Goal: Navigation & Orientation: Find specific page/section

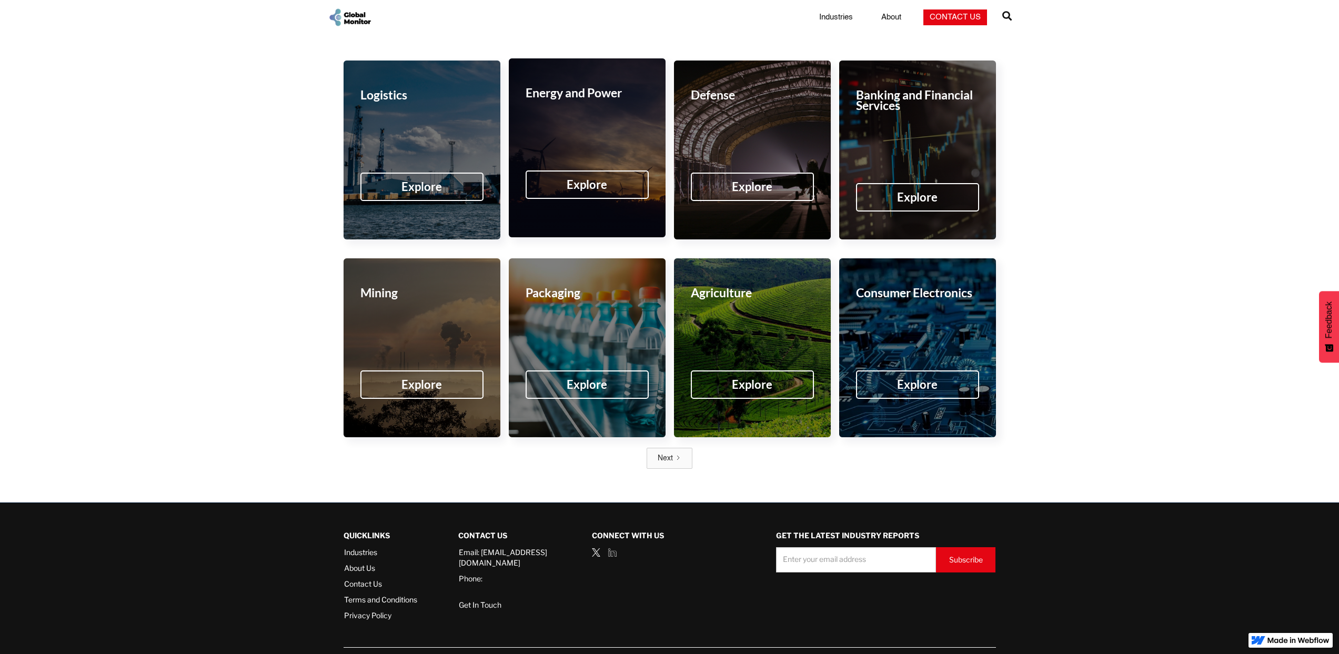
scroll to position [1560, 0]
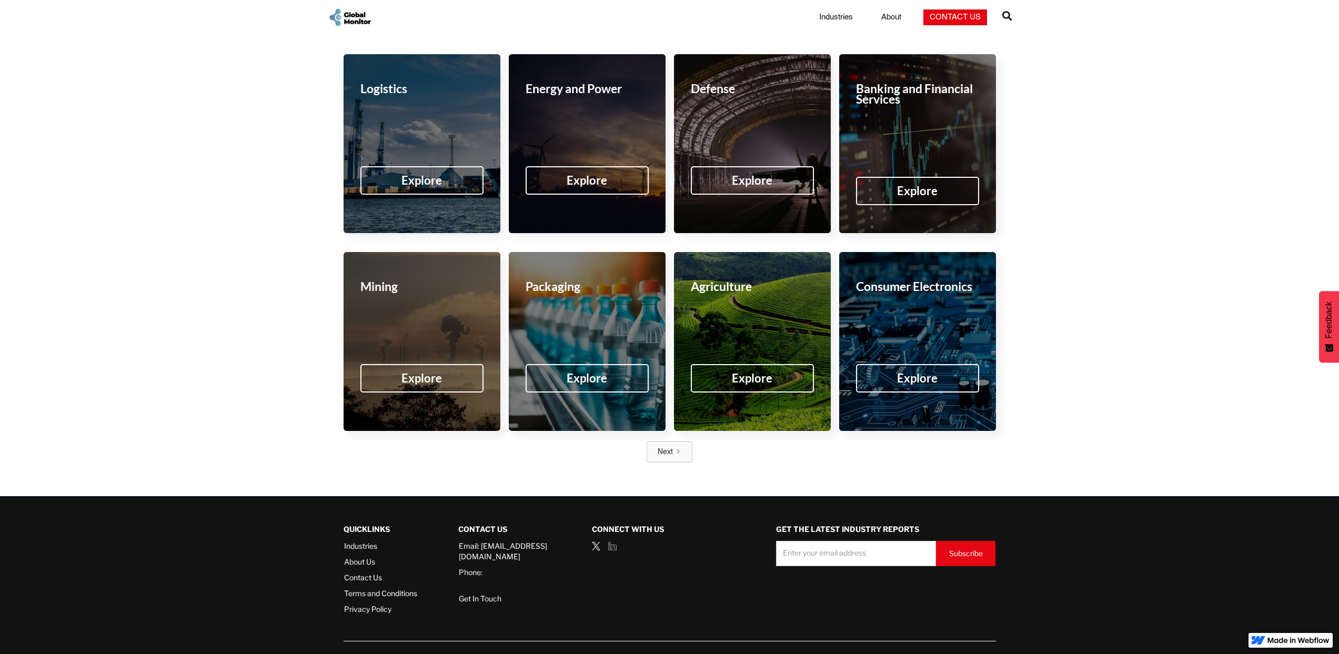
click at [365, 557] on link "About Us" at bounding box center [380, 562] width 73 height 11
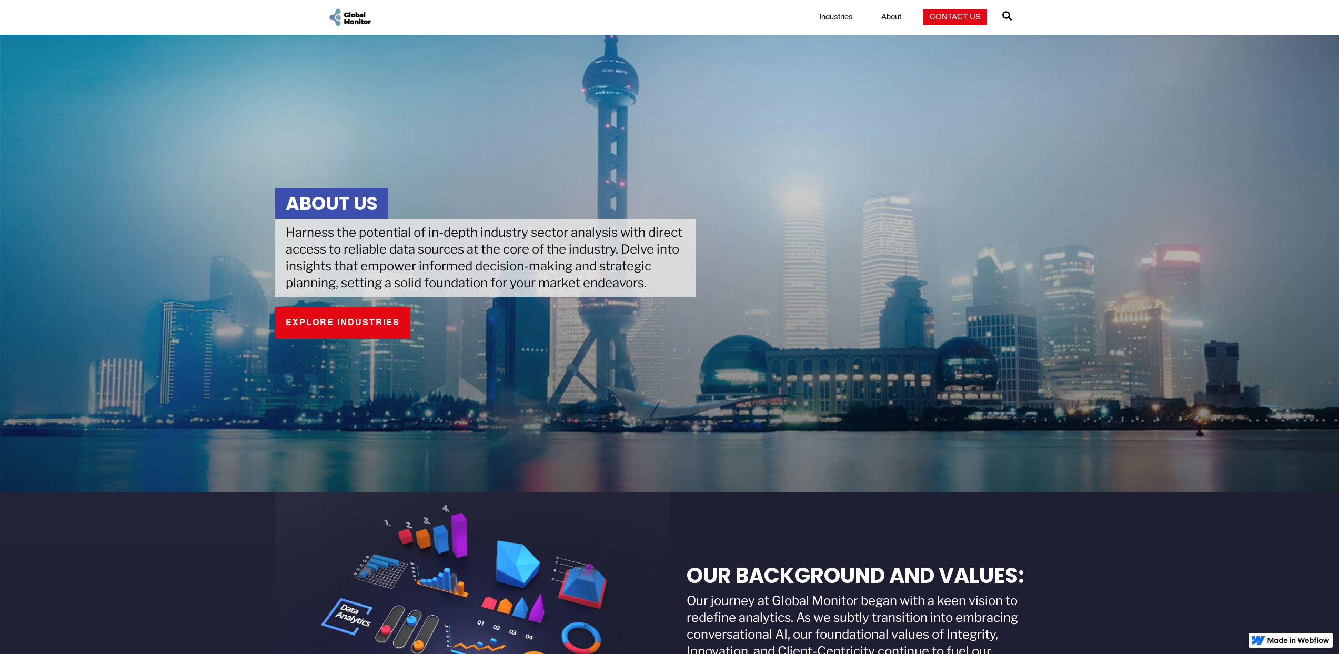
click at [357, 22] on img "home" at bounding box center [350, 17] width 44 height 20
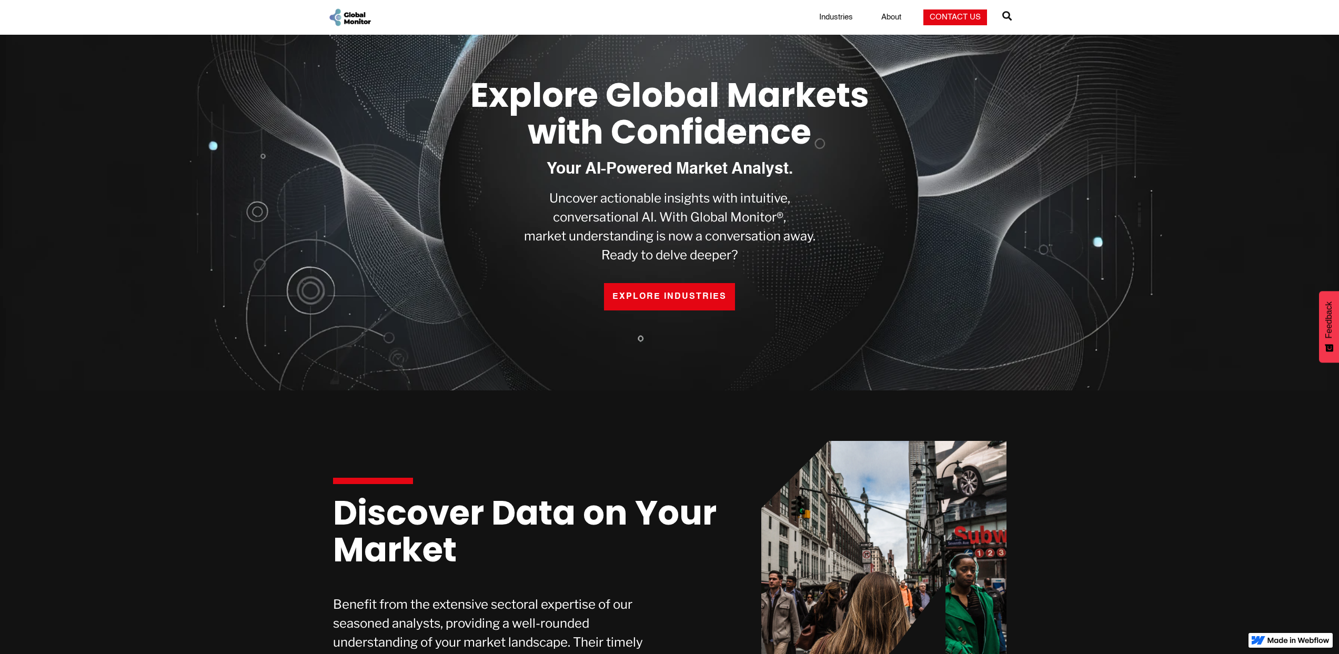
scroll to position [51, 0]
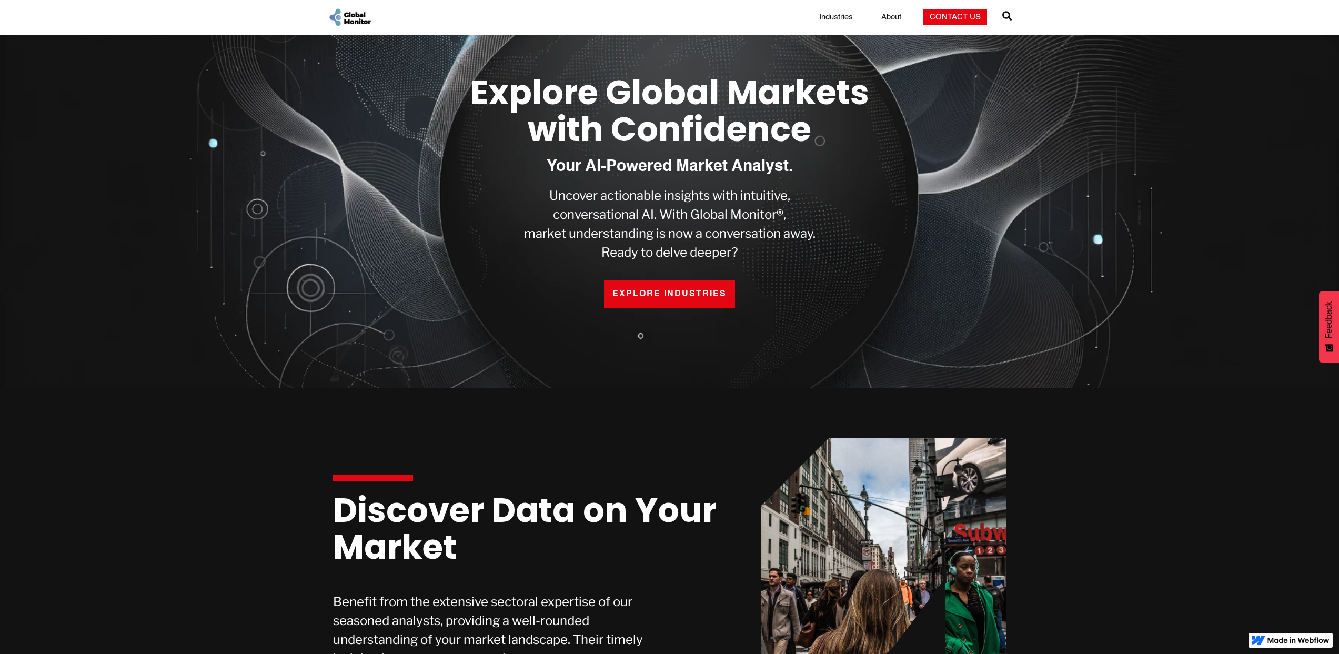
click at [898, 18] on link "About" at bounding box center [891, 17] width 33 height 11
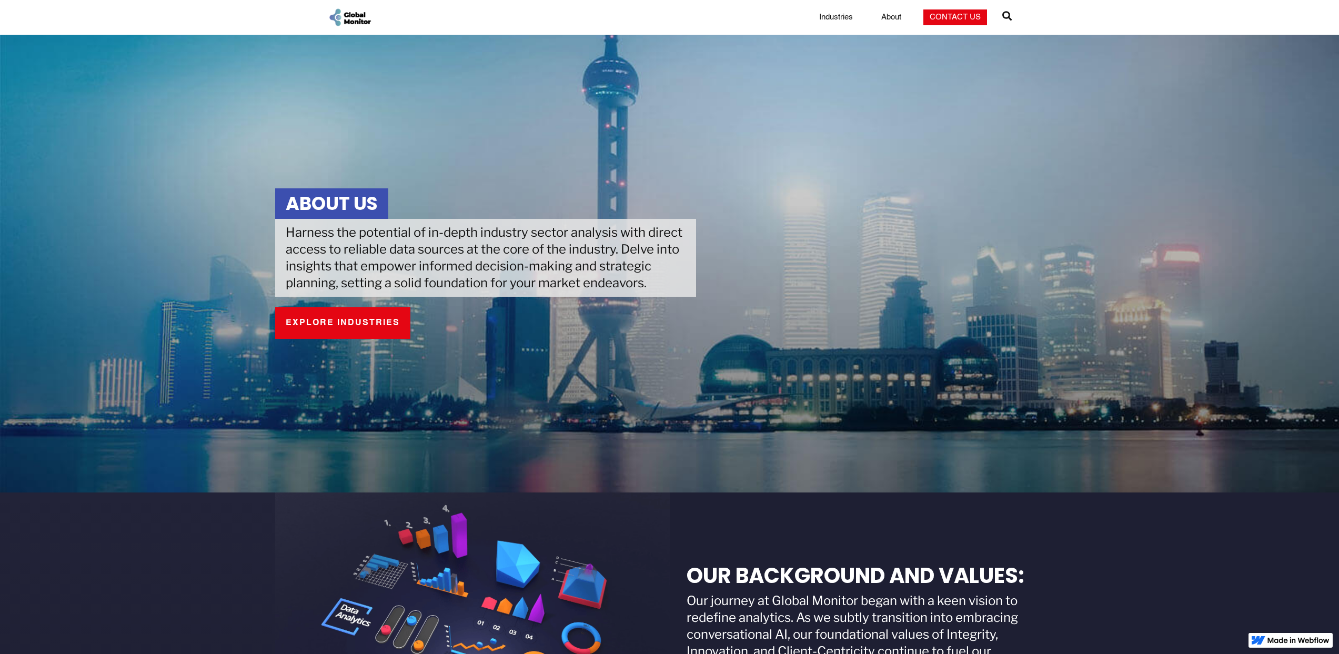
click at [834, 19] on link "Industries" at bounding box center [836, 17] width 46 height 11
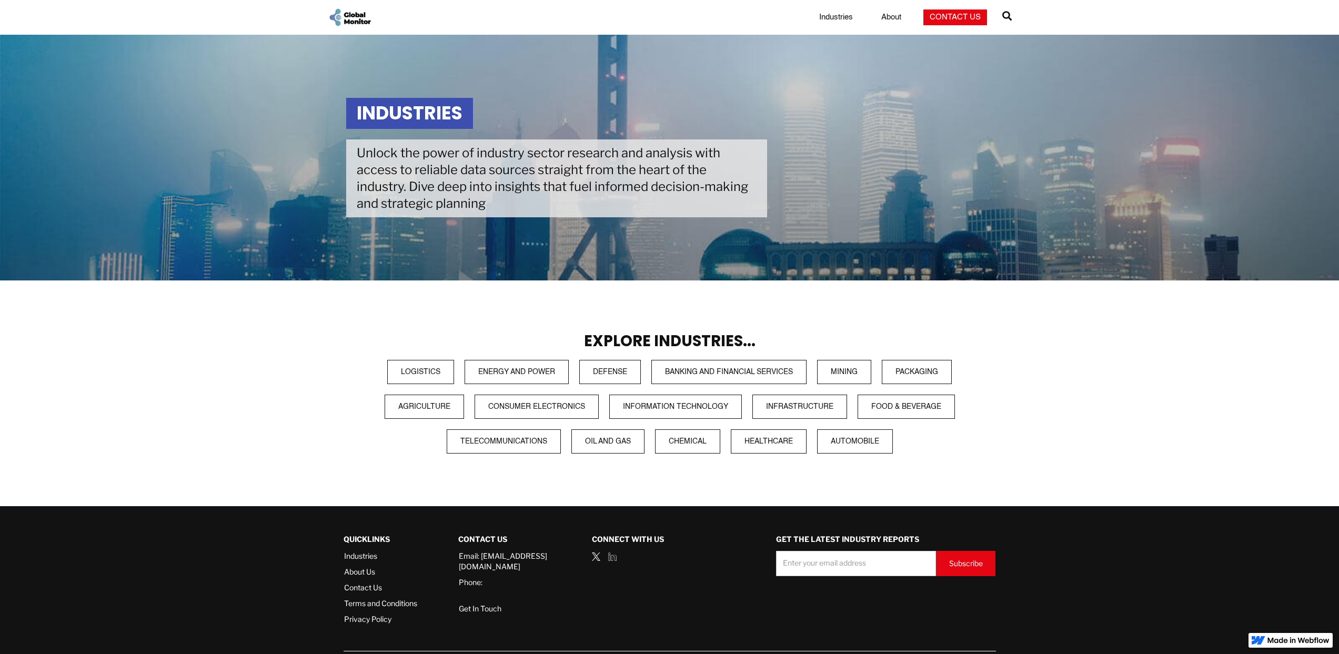
scroll to position [29, 0]
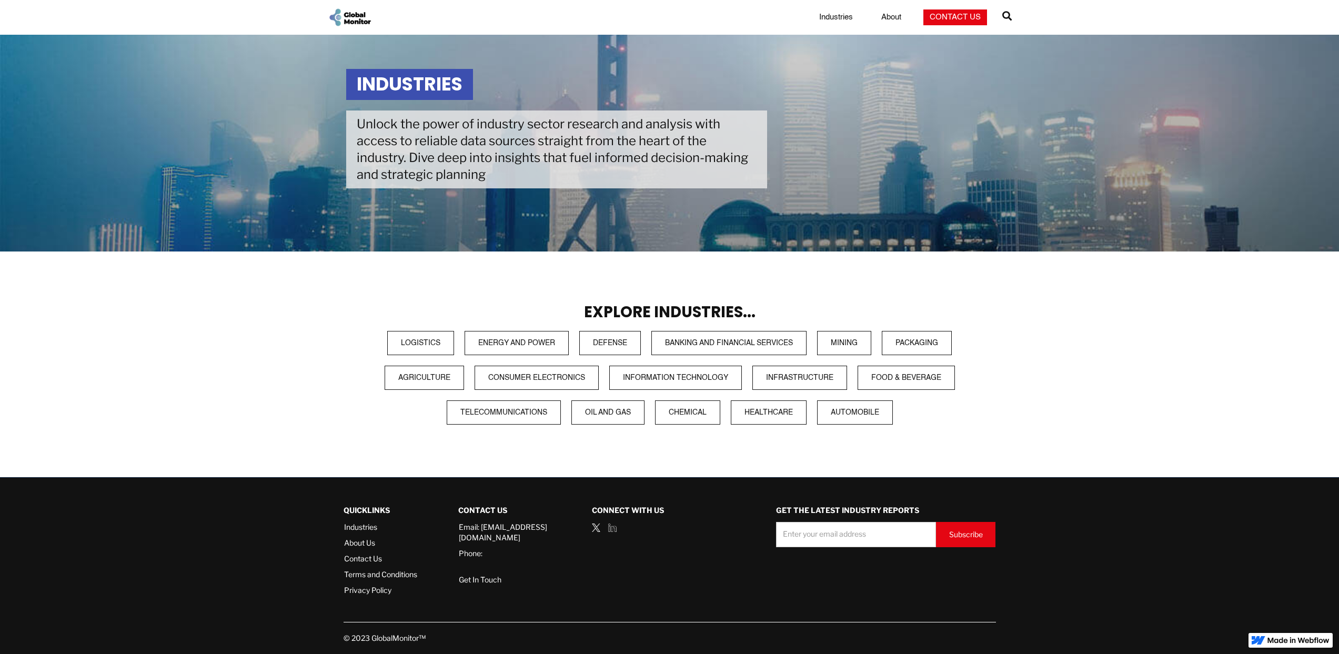
click at [361, 544] on link "About Us" at bounding box center [380, 543] width 73 height 11
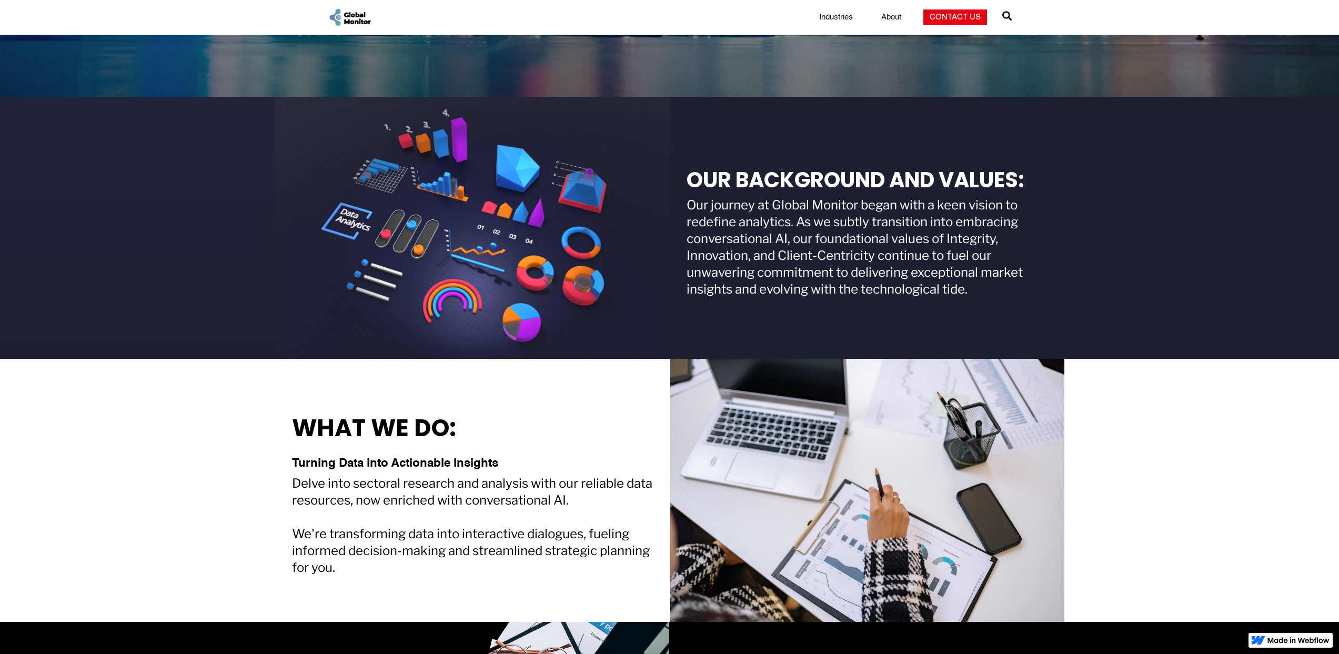
scroll to position [804, 0]
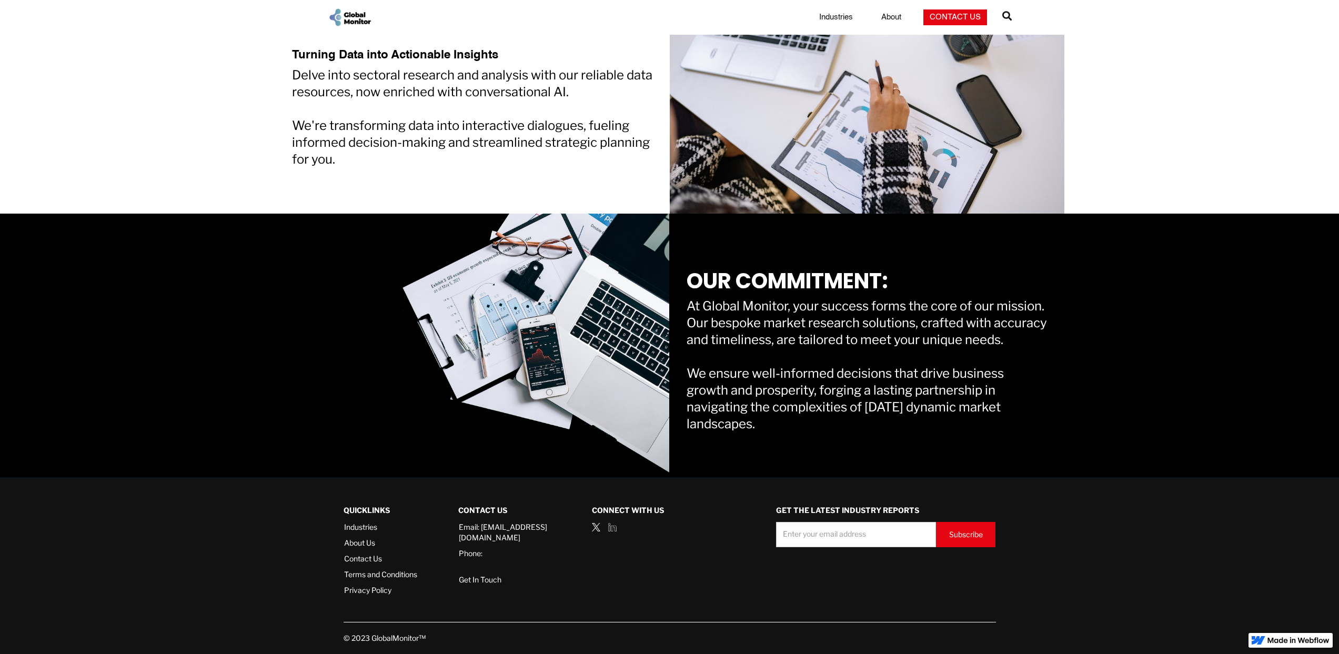
click at [360, 541] on link "About Us" at bounding box center [380, 543] width 73 height 11
